Goal: Information Seeking & Learning: Learn about a topic

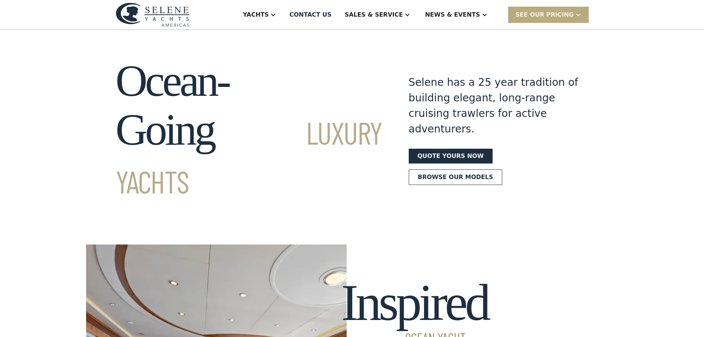
click at [566, 7] on div "SEE Our Pricing" at bounding box center [548, 15] width 81 height 16
click at [552, 48] on link "Already have a passcode" at bounding box center [557, 47] width 99 height 16
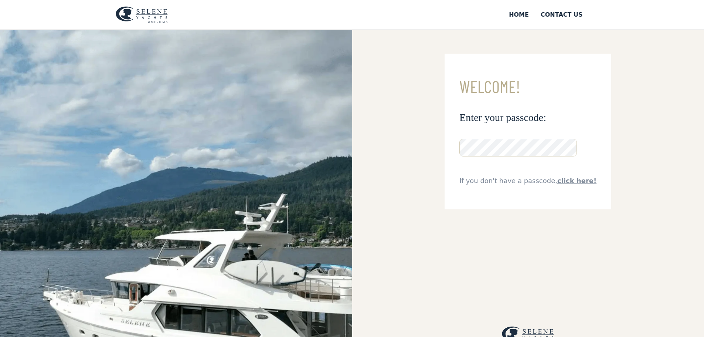
click at [0, 0] on input "**********" at bounding box center [0, 0] width 0 height 0
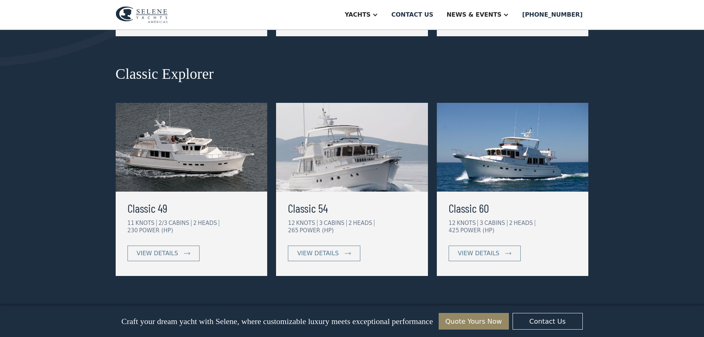
scroll to position [333, 0]
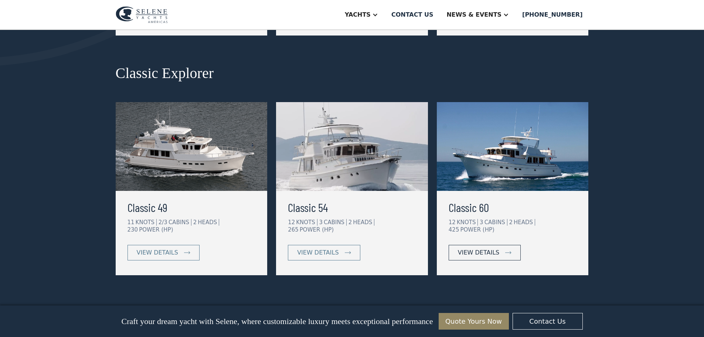
click at [481, 248] on div "view details" at bounding box center [478, 252] width 41 height 9
click at [323, 248] on div "view details" at bounding box center [317, 252] width 41 height 9
click at [493, 248] on div "view details" at bounding box center [478, 252] width 41 height 9
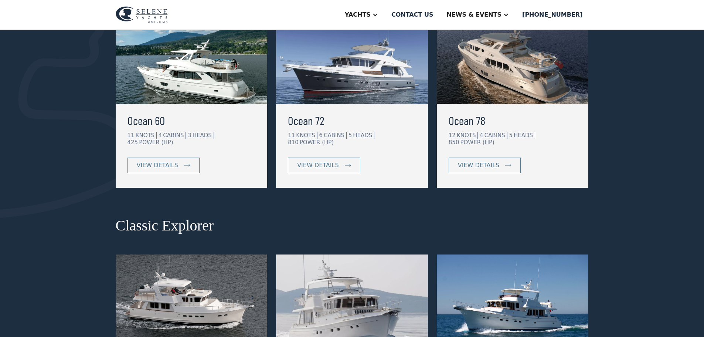
scroll to position [74, 0]
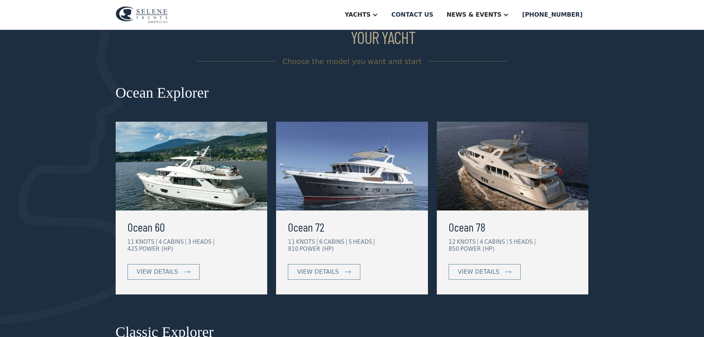
click at [154, 94] on h2 "Ocean Explorer" at bounding box center [352, 93] width 473 height 16
click at [158, 267] on div "view details" at bounding box center [157, 271] width 41 height 9
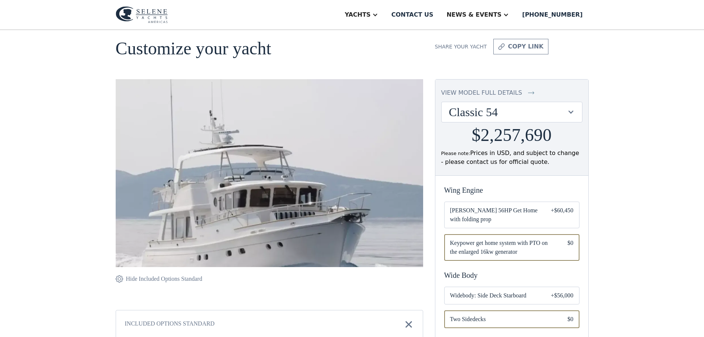
scroll to position [37, 0]
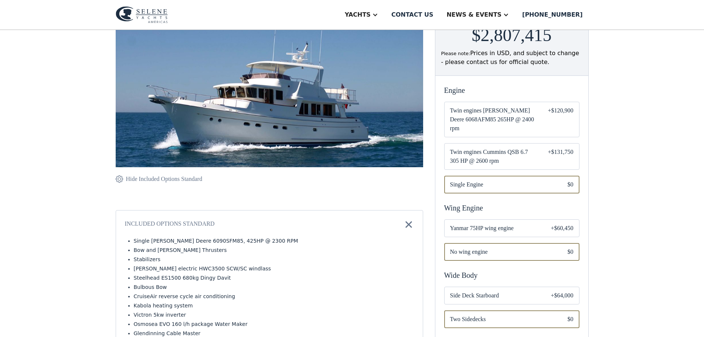
scroll to position [185, 0]
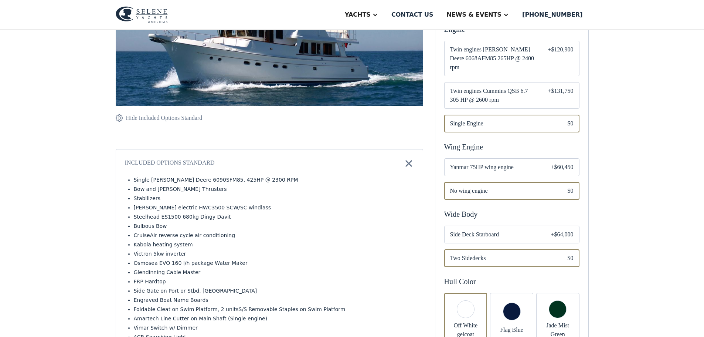
click at [529, 166] on span "Yanmar 75HP wing engine" at bounding box center [494, 167] width 89 height 9
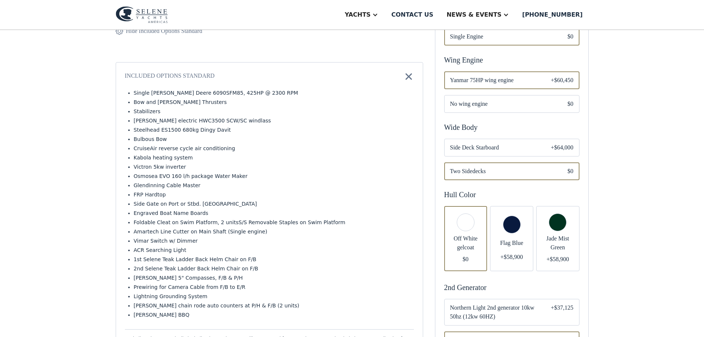
scroll to position [222, 0]
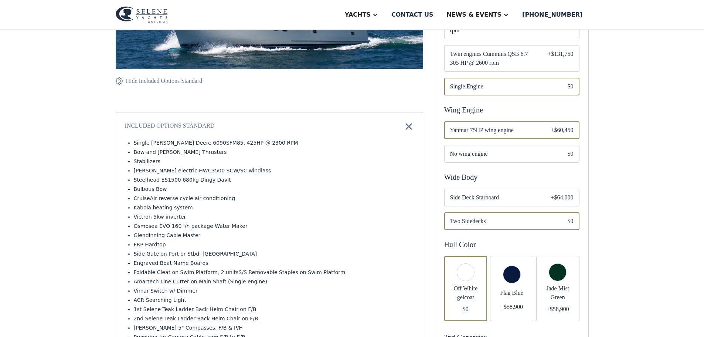
click at [512, 292] on span "Flag Blue" at bounding box center [511, 292] width 31 height 9
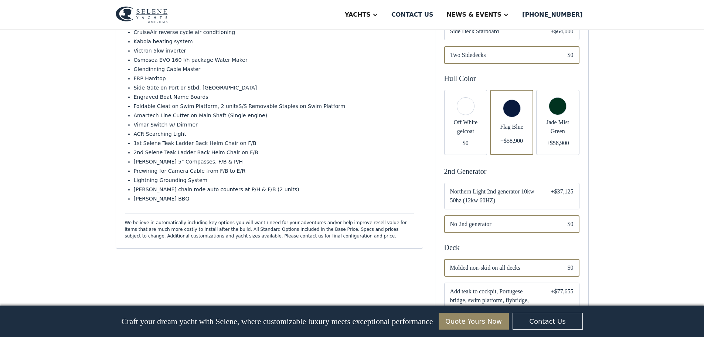
scroll to position [406, 0]
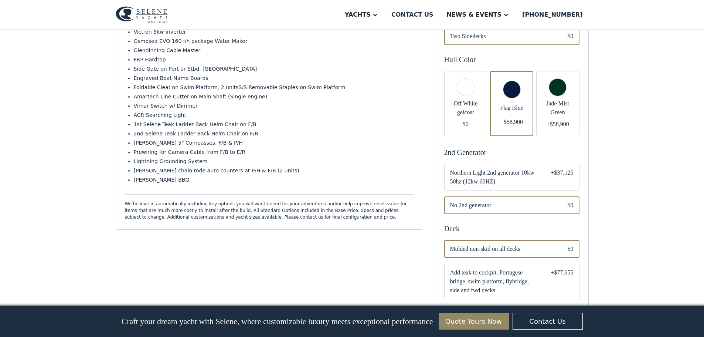
click at [527, 182] on span "Northern Light 2nd generator 10kw 50hz (12kw 60HZ)" at bounding box center [494, 177] width 89 height 18
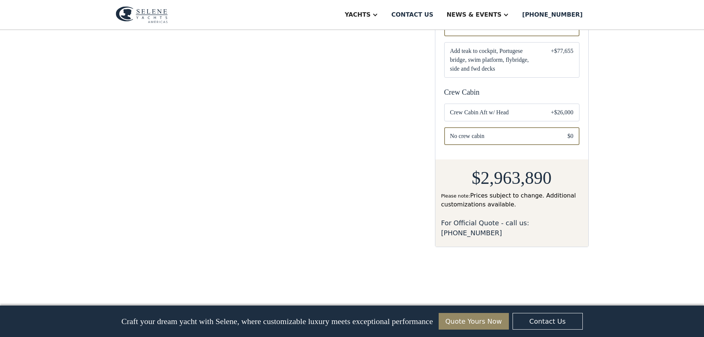
scroll to position [628, 0]
click at [498, 116] on div "Email Form" at bounding box center [511, 112] width 135 height 18
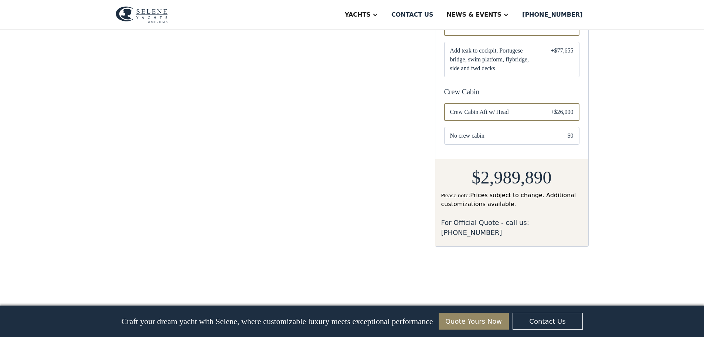
click at [482, 115] on span "Crew Cabin Aft w/ Head" at bounding box center [494, 112] width 89 height 9
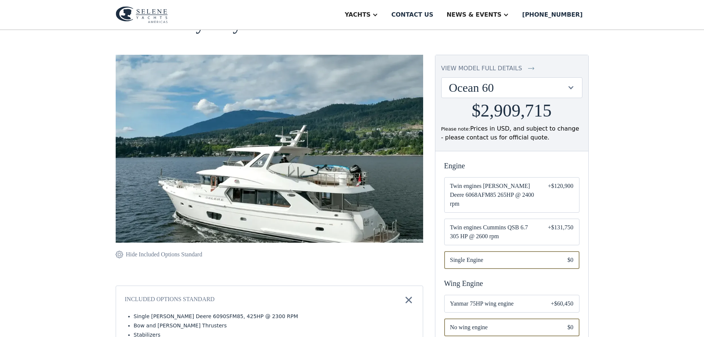
scroll to position [37, 0]
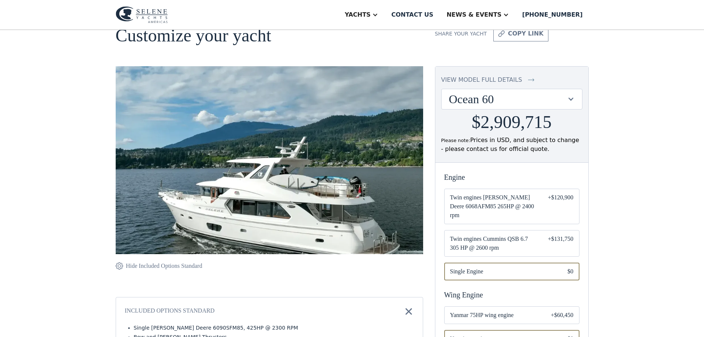
click at [194, 201] on img at bounding box center [269, 176] width 307 height 221
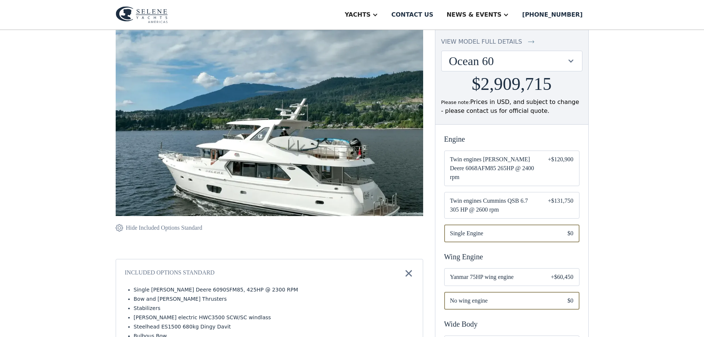
scroll to position [0, 0]
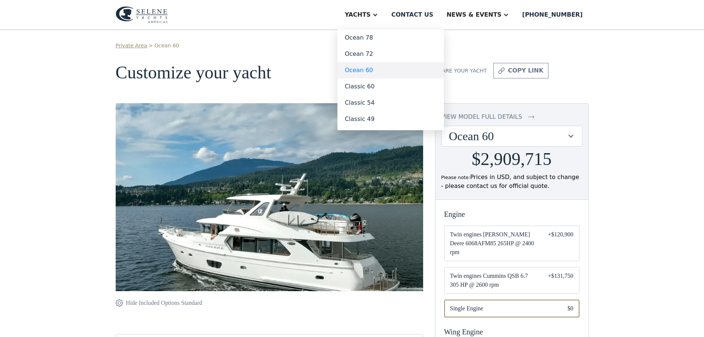
click at [393, 69] on link "Ocean 60" at bounding box center [390, 70] width 106 height 16
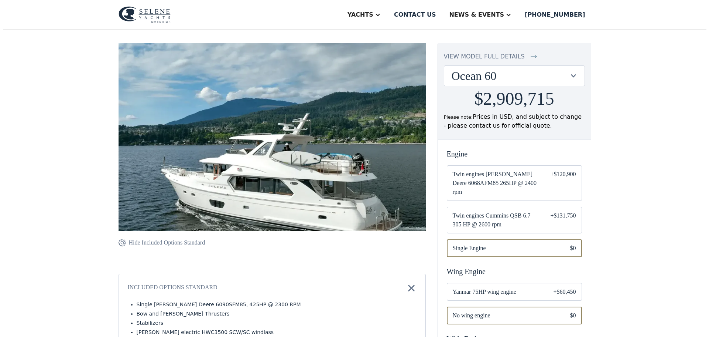
scroll to position [74, 0]
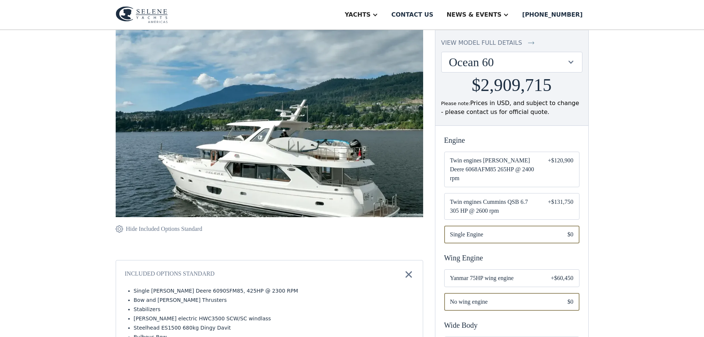
click at [473, 43] on div "view model full details" at bounding box center [481, 42] width 81 height 9
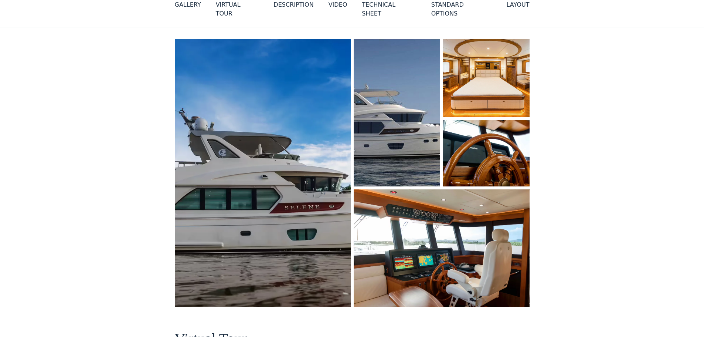
click at [209, 197] on img "open lightbox" at bounding box center [262, 172] width 182 height 277
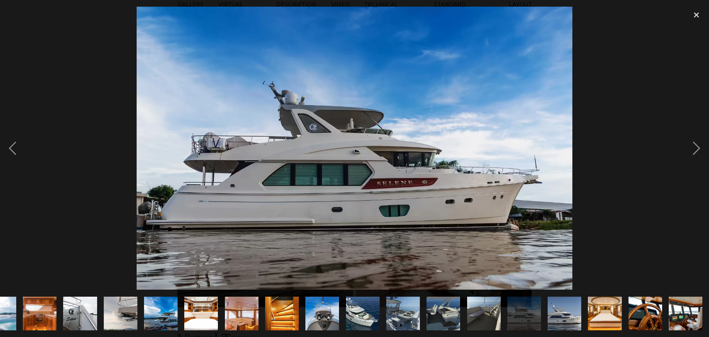
scroll to position [0, 226]
click at [700, 148] on div "next image" at bounding box center [696, 148] width 25 height 283
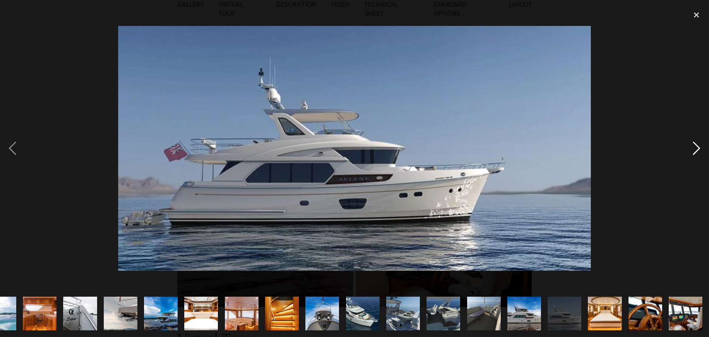
click at [693, 147] on div "next image" at bounding box center [696, 148] width 25 height 283
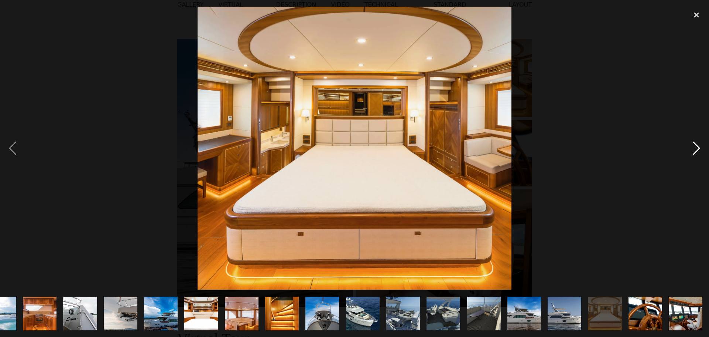
click at [693, 147] on div "next image" at bounding box center [696, 148] width 25 height 283
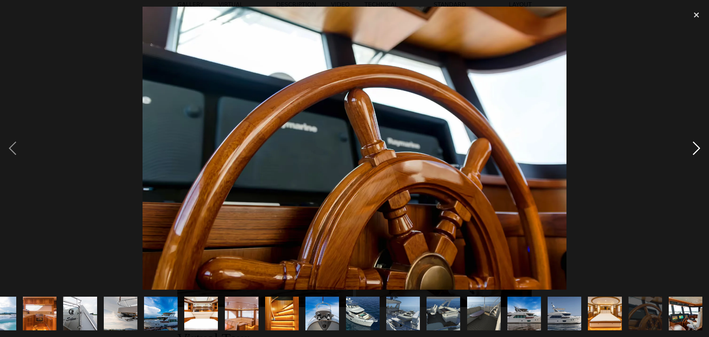
click at [693, 147] on div "next image" at bounding box center [696, 148] width 25 height 283
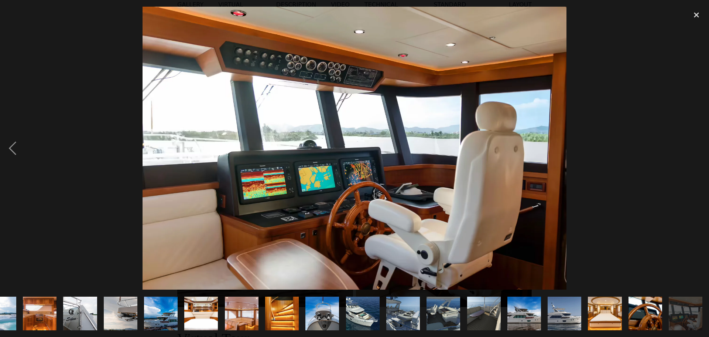
click at [693, 147] on div "next image" at bounding box center [696, 148] width 25 height 283
click at [75, 309] on img "show item 8 of 23" at bounding box center [80, 313] width 51 height 34
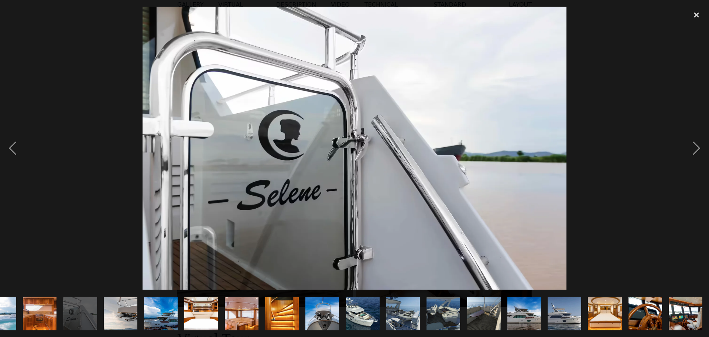
click at [44, 310] on img "show item 7 of 23" at bounding box center [39, 313] width 51 height 34
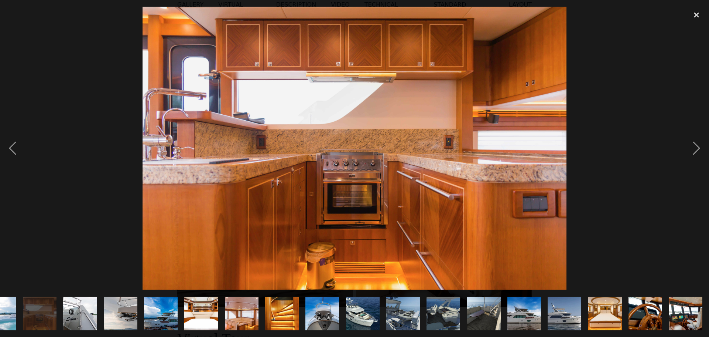
drag, startPoint x: 12, startPoint y: 308, endPoint x: 130, endPoint y: 310, distance: 118.3
click at [324, 314] on div at bounding box center [354, 312] width 709 height 47
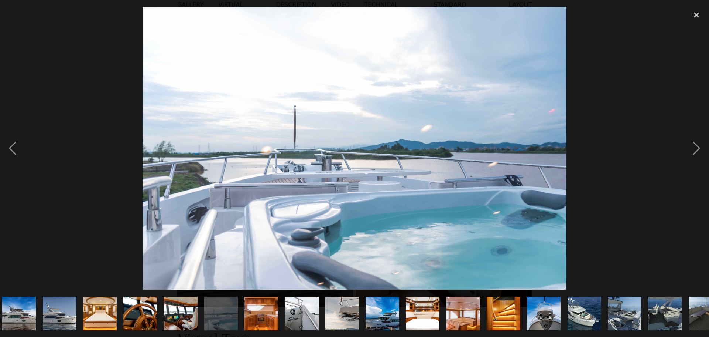
scroll to position [0, 0]
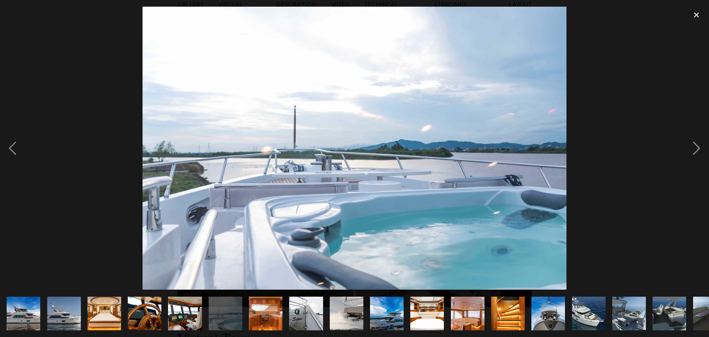
click at [21, 305] on img "show item 1 of 23" at bounding box center [24, 313] width 52 height 34
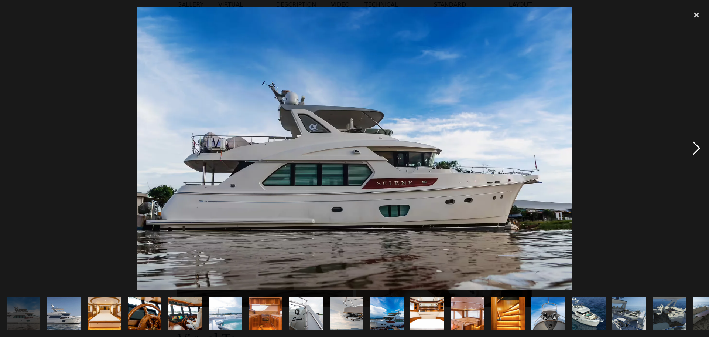
click at [698, 148] on div "next image" at bounding box center [696, 148] width 25 height 283
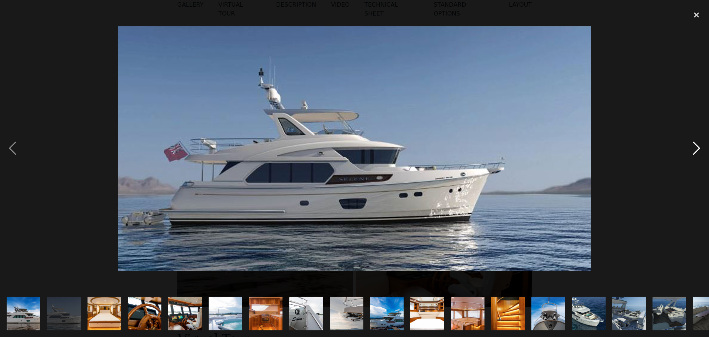
click at [698, 148] on div "next image" at bounding box center [696, 148] width 25 height 283
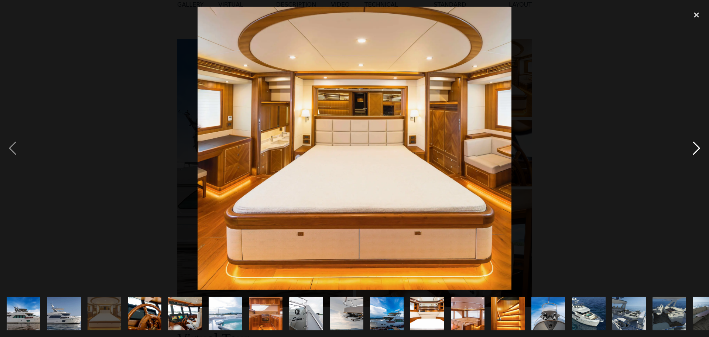
click at [698, 148] on div "next image" at bounding box center [696, 148] width 25 height 283
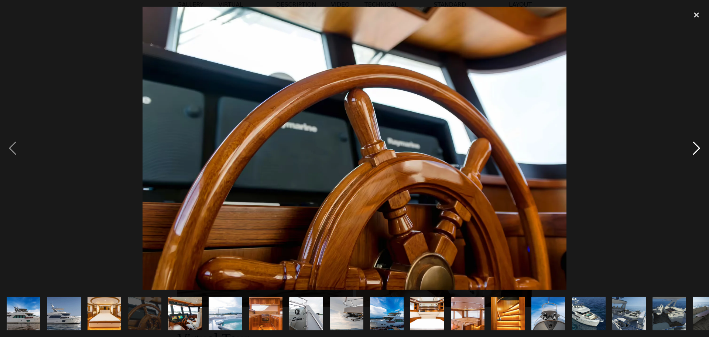
click at [698, 148] on div "next image" at bounding box center [696, 148] width 25 height 283
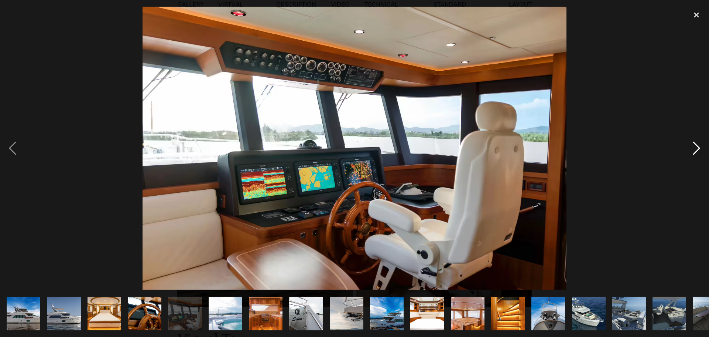
click at [698, 148] on div "next image" at bounding box center [696, 148] width 25 height 283
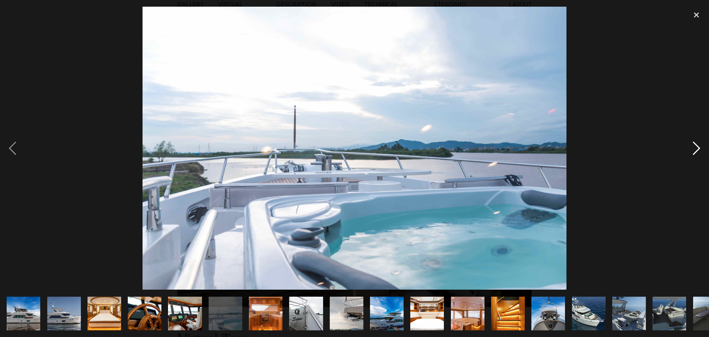
click at [698, 148] on div "next image" at bounding box center [696, 148] width 25 height 283
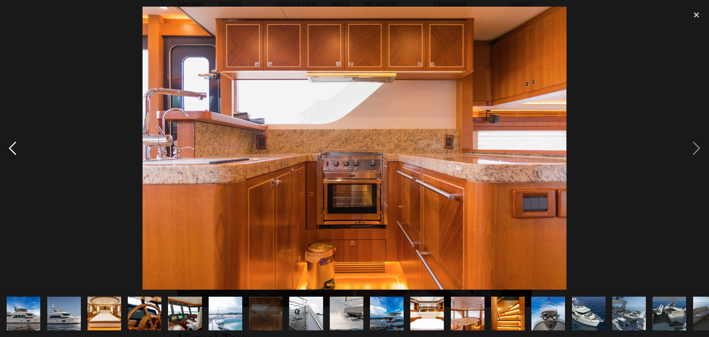
click at [11, 147] on div "previous image" at bounding box center [12, 148] width 25 height 283
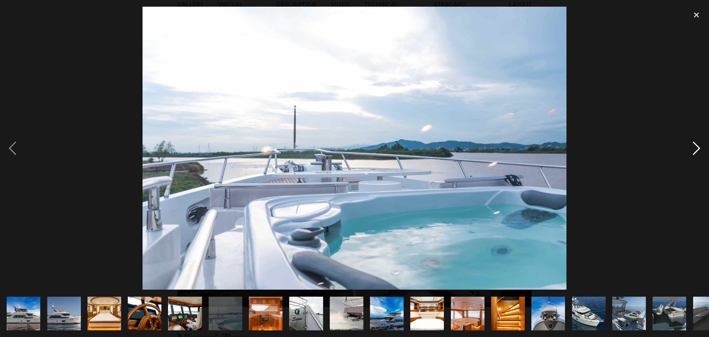
click at [699, 146] on div "next image" at bounding box center [696, 148] width 25 height 283
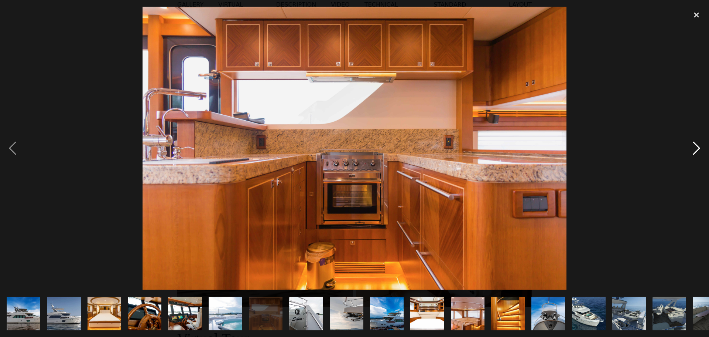
click at [698, 150] on div "next image" at bounding box center [696, 148] width 25 height 283
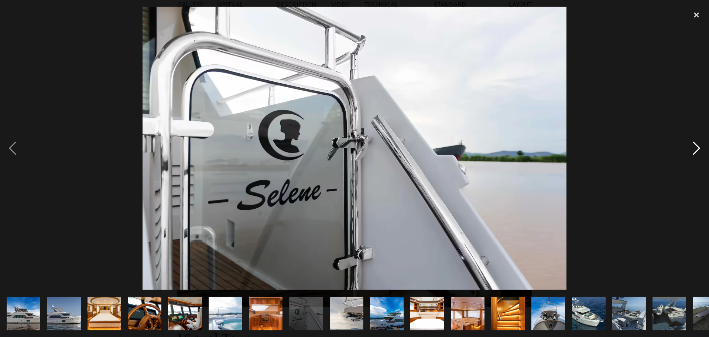
click at [695, 149] on div "next image" at bounding box center [696, 148] width 25 height 283
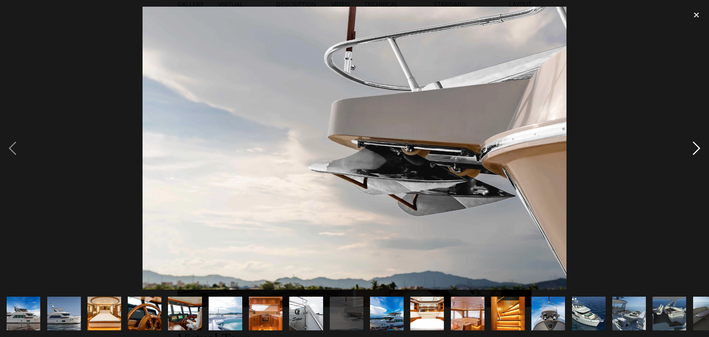
click at [695, 149] on div "next image" at bounding box center [696, 148] width 25 height 283
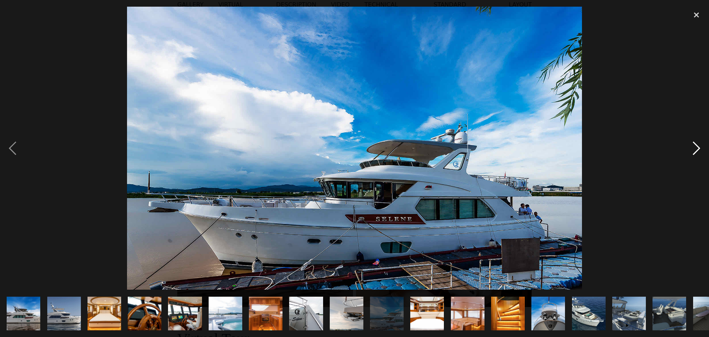
click at [692, 147] on div "next image" at bounding box center [696, 148] width 25 height 283
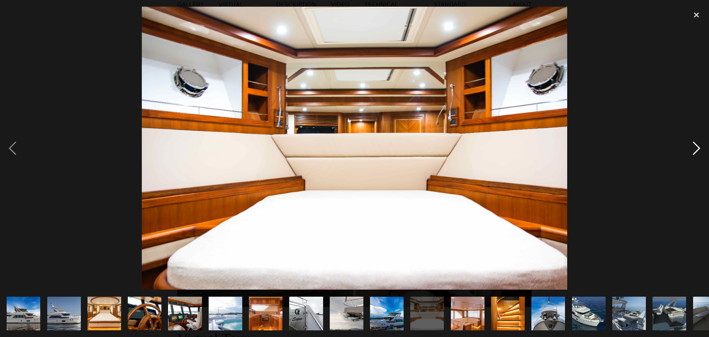
click at [692, 147] on div "next image" at bounding box center [696, 148] width 25 height 283
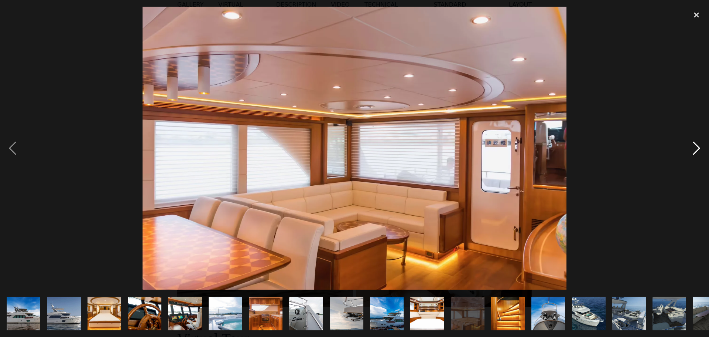
click at [692, 147] on div "next image" at bounding box center [696, 148] width 25 height 283
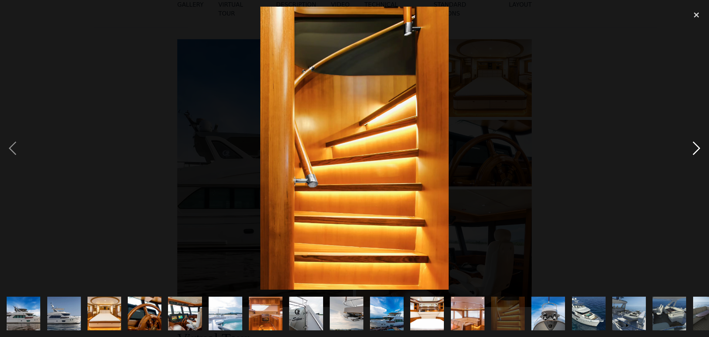
click at [692, 147] on div "next image" at bounding box center [696, 148] width 25 height 283
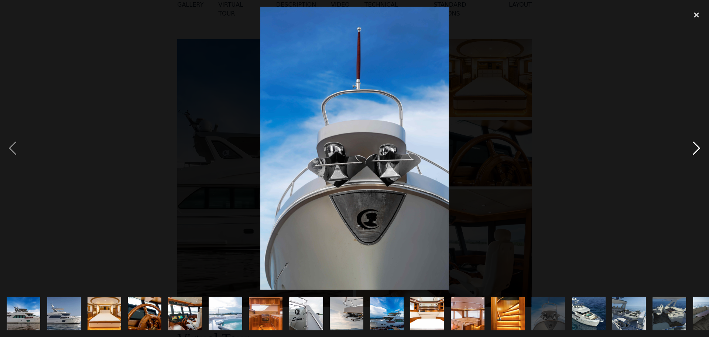
click at [692, 147] on div "next image" at bounding box center [696, 148] width 25 height 283
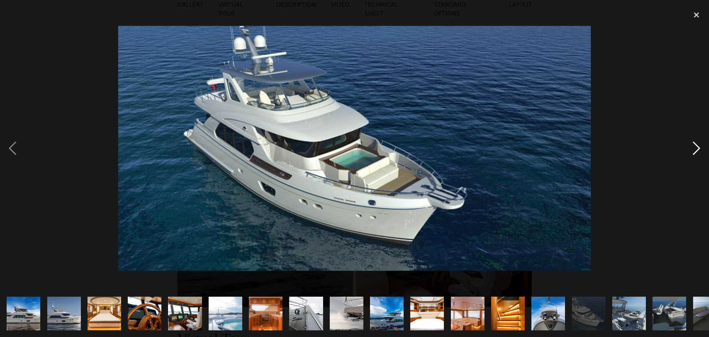
click at [692, 147] on div "next image" at bounding box center [696, 148] width 25 height 283
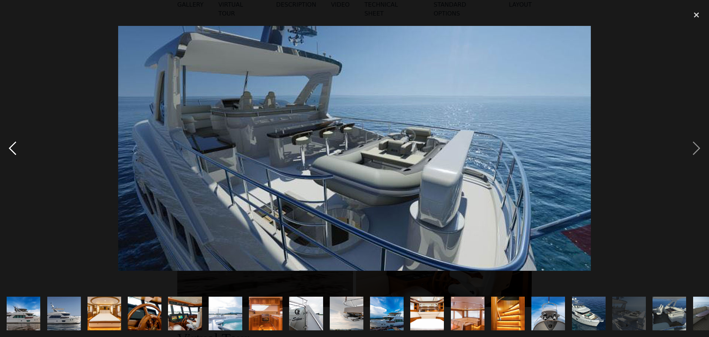
click at [11, 147] on div "previous image" at bounding box center [12, 148] width 25 height 283
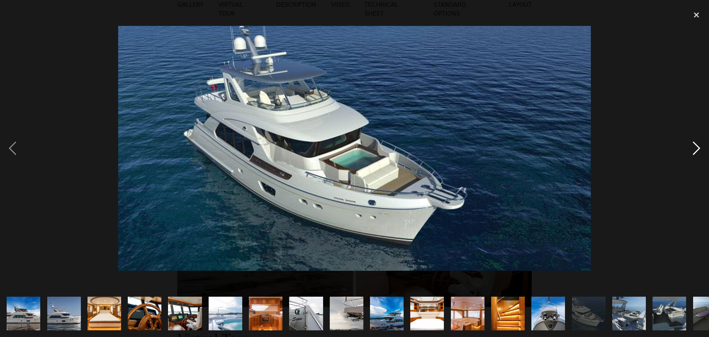
click at [697, 148] on div "next image" at bounding box center [696, 148] width 25 height 283
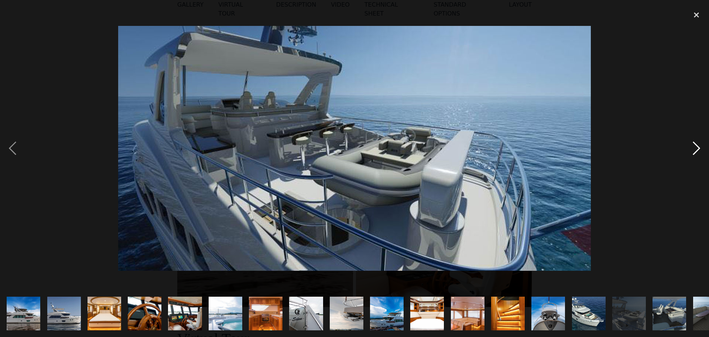
click at [697, 148] on div "next image" at bounding box center [696, 148] width 25 height 283
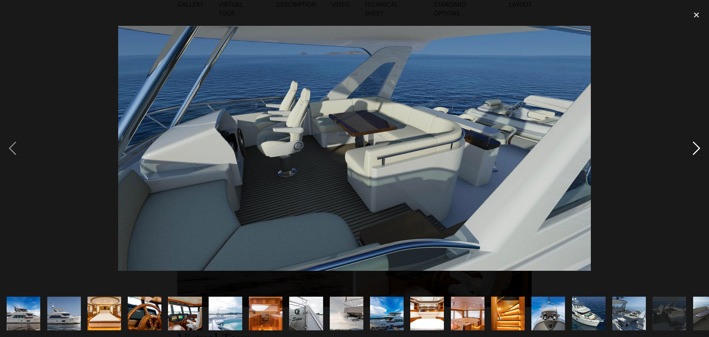
click at [697, 148] on div "next image" at bounding box center [696, 148] width 25 height 283
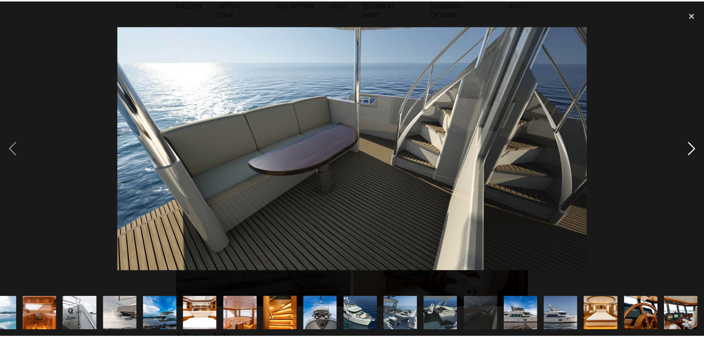
scroll to position [0, 226]
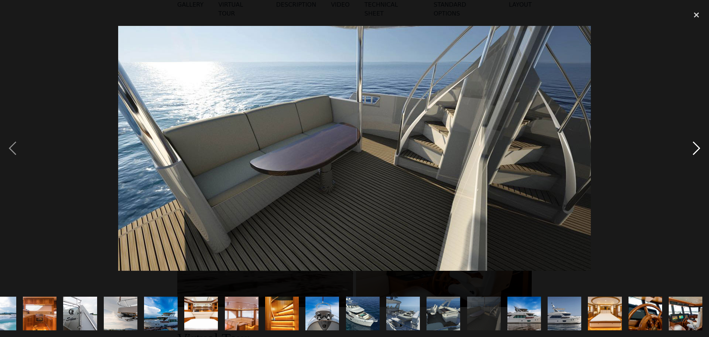
click at [697, 148] on div "next image" at bounding box center [696, 148] width 25 height 283
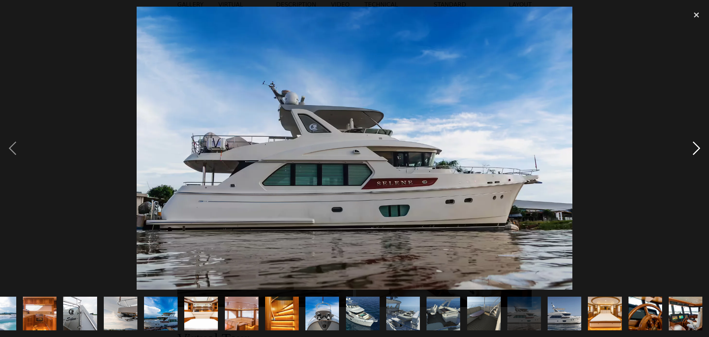
click at [697, 148] on div "next image" at bounding box center [696, 148] width 25 height 283
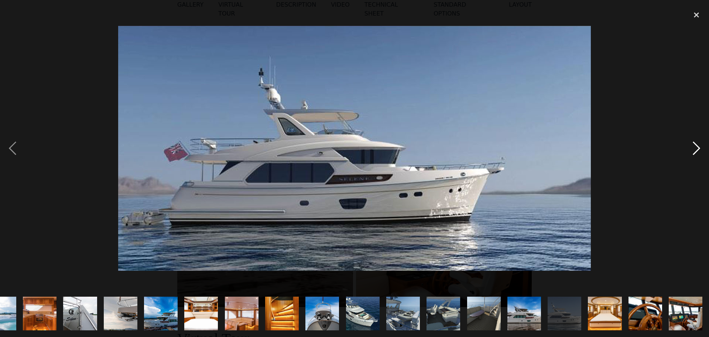
click at [697, 148] on div "next image" at bounding box center [696, 148] width 25 height 283
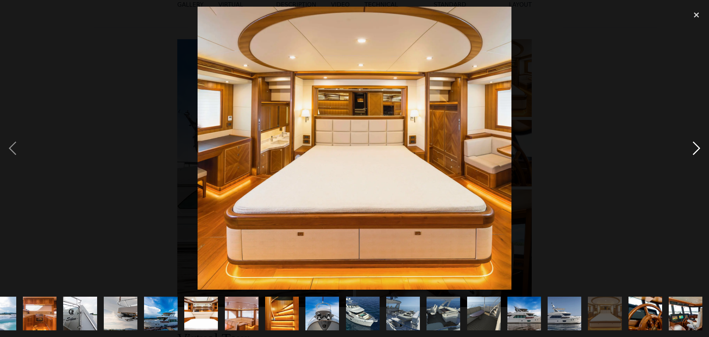
click at [697, 148] on div "next image" at bounding box center [696, 148] width 25 height 283
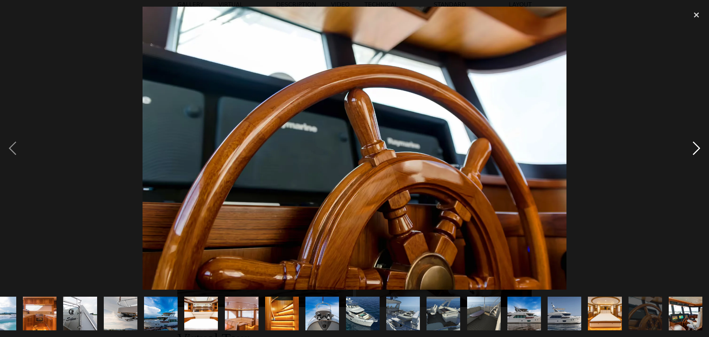
click at [697, 148] on div "next image" at bounding box center [696, 148] width 25 height 283
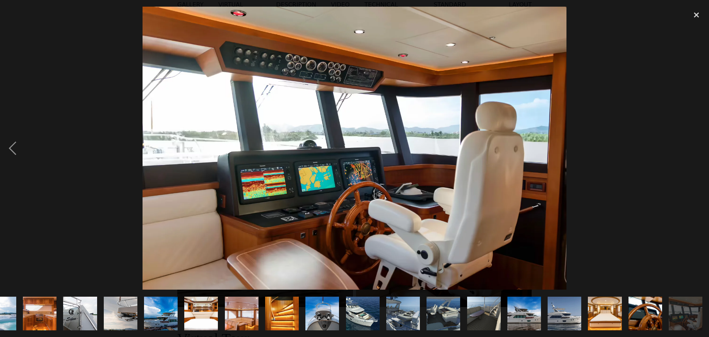
click at [697, 148] on div "next image" at bounding box center [696, 148] width 25 height 283
click at [696, 11] on div "close lightbox" at bounding box center [696, 15] width 25 height 16
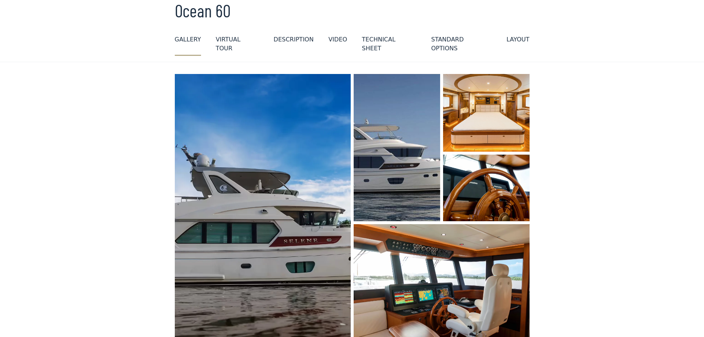
scroll to position [0, 0]
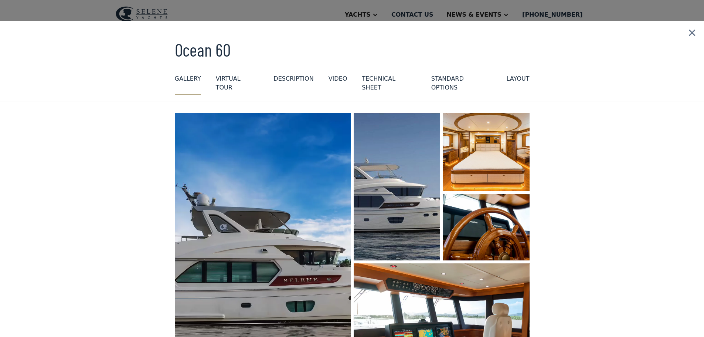
click at [238, 76] on div "virtual tour" at bounding box center [237, 83] width 43 height 18
click at [286, 75] on div "DESCRIPTION" at bounding box center [293, 78] width 40 height 9
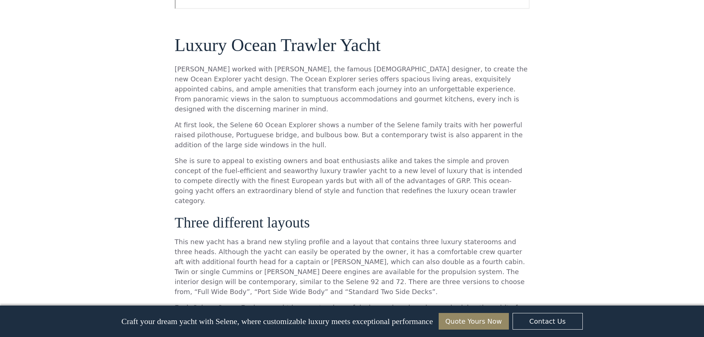
scroll to position [572, 0]
drag, startPoint x: 594, startPoint y: 244, endPoint x: 352, endPoint y: 209, distance: 244.6
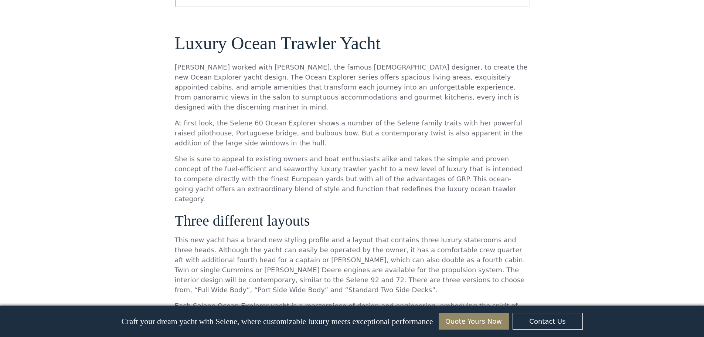
scroll to position [0, 0]
click at [64, 315] on div "Craft your dream yacht with Selene, where customizable luxury meets exceptional…" at bounding box center [352, 320] width 669 height 31
